Goal: Task Accomplishment & Management: Use online tool/utility

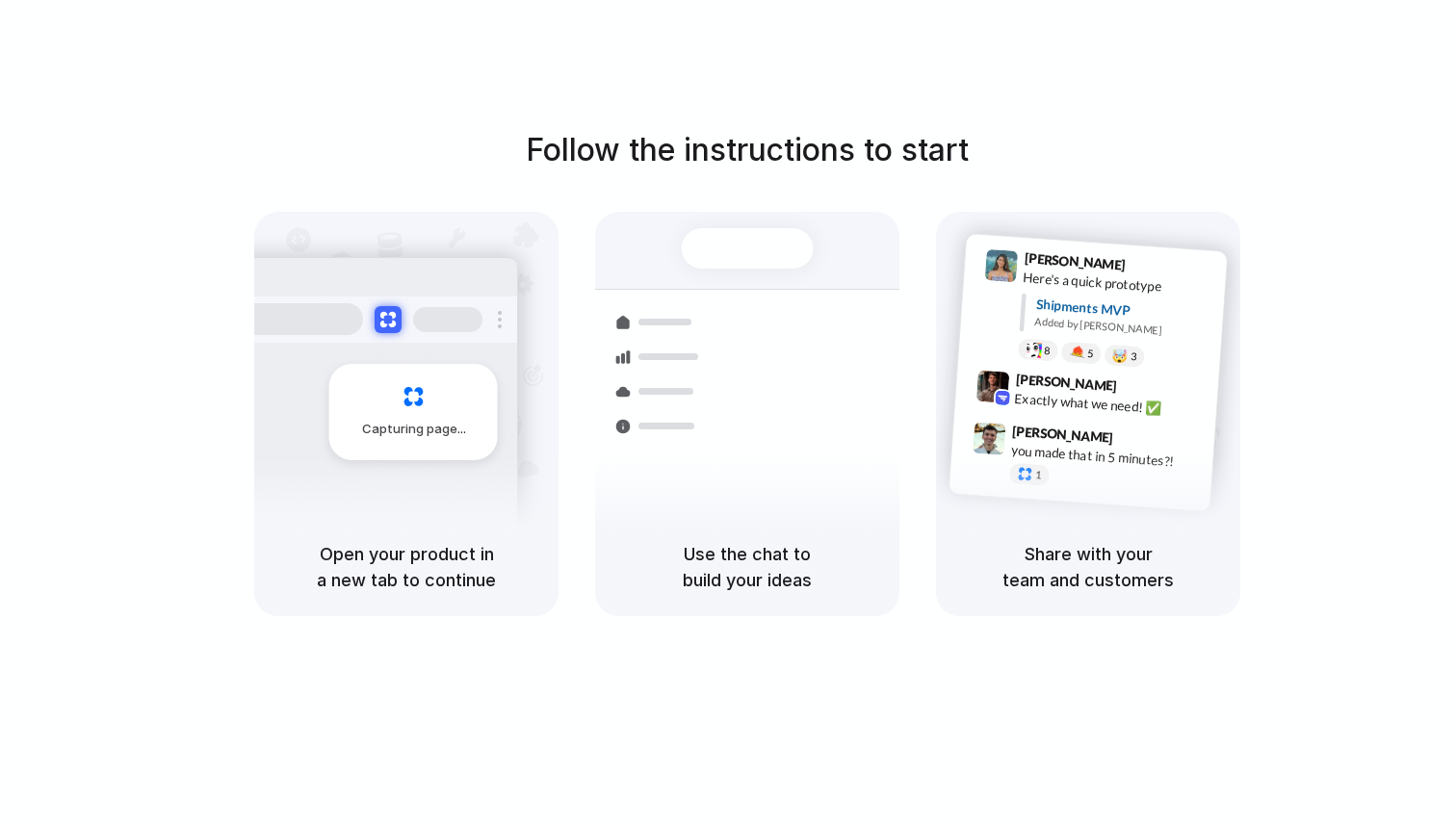
click at [728, 412] on div at bounding box center [728, 412] width 0 height 0
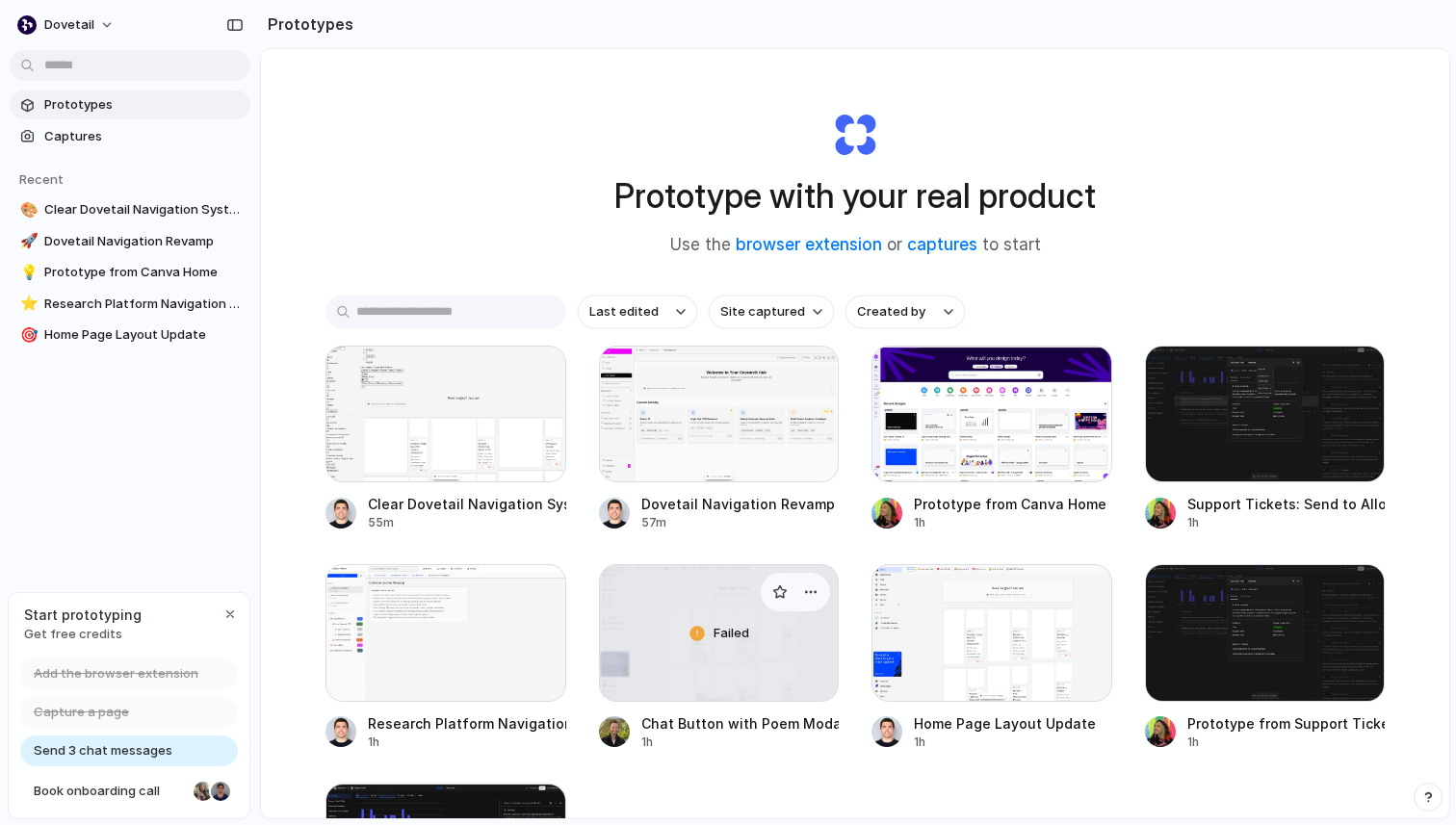
click at [728, 621] on div "Failed" at bounding box center [720, 632] width 239 height 135
